Goal: Task Accomplishment & Management: Manage account settings

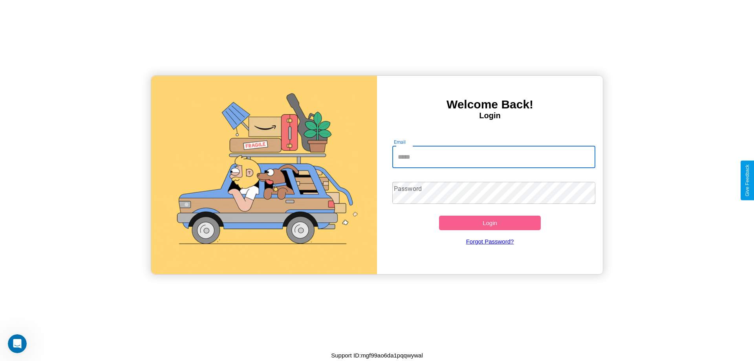
click at [494, 157] on input "Email" at bounding box center [493, 157] width 203 height 22
type input "**********"
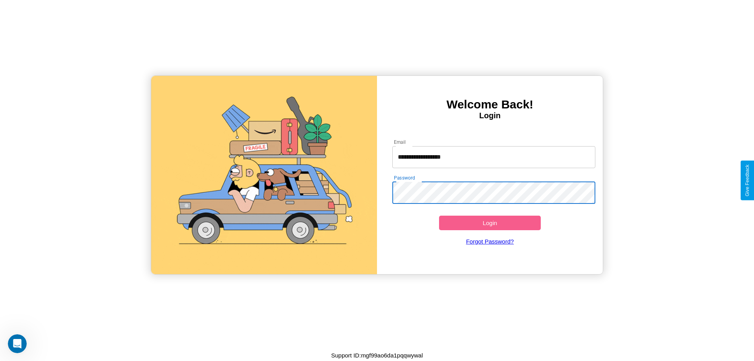
click at [490, 223] on button "Login" at bounding box center [490, 223] width 102 height 15
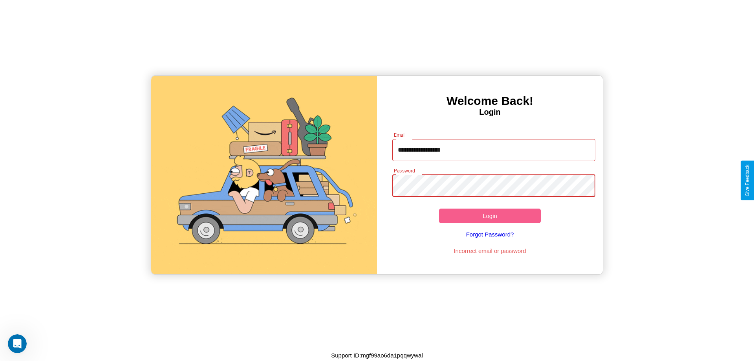
click at [490, 216] on button "Login" at bounding box center [490, 216] width 102 height 15
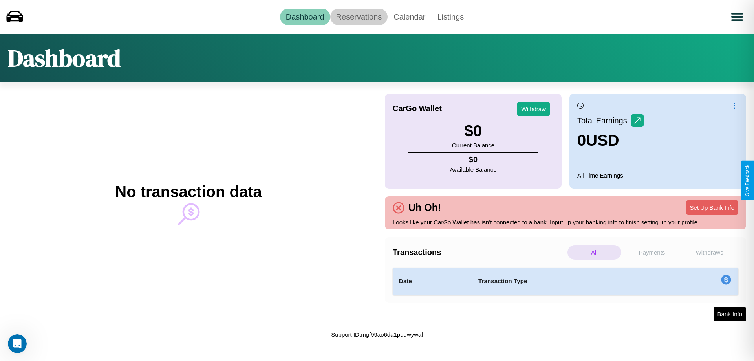
click at [359, 16] on link "Reservations" at bounding box center [359, 17] width 58 height 16
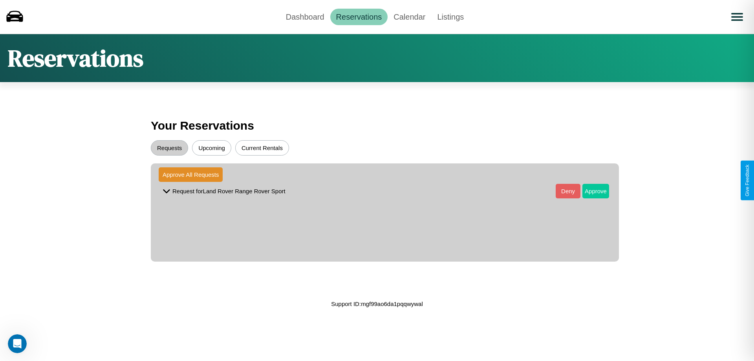
click at [590, 191] on button "Approve" at bounding box center [595, 191] width 27 height 15
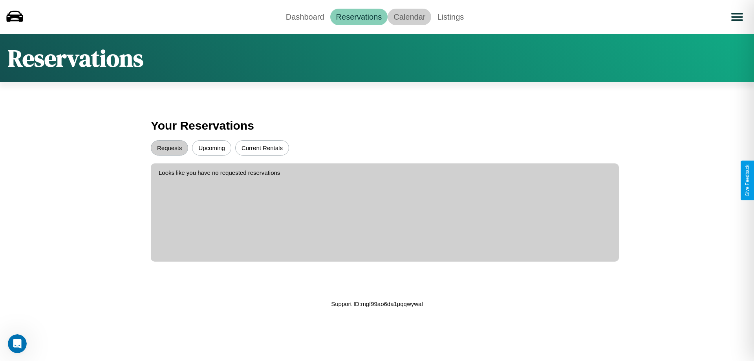
click at [409, 16] on link "Calendar" at bounding box center [410, 17] width 44 height 16
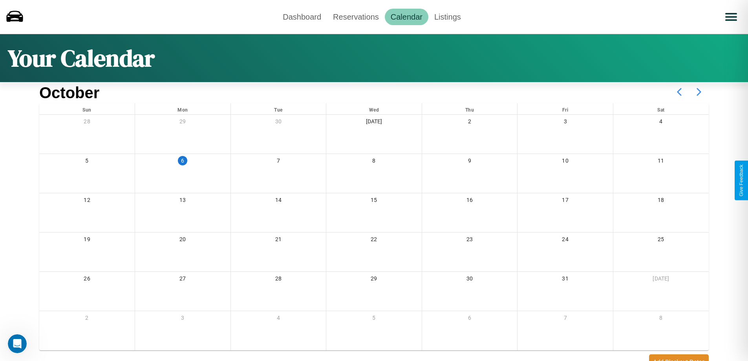
click at [699, 92] on icon at bounding box center [699, 92] width 20 height 20
click at [302, 16] on link "Dashboard" at bounding box center [302, 17] width 50 height 16
